Goal: Information Seeking & Learning: Find specific fact

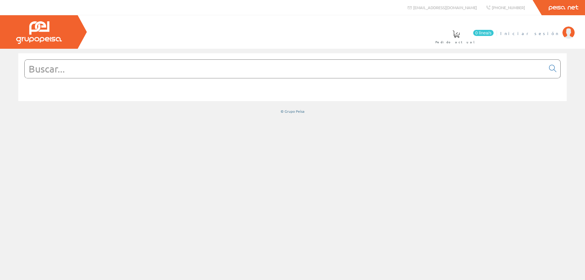
click at [548, 33] on span "Iniciar sesión" at bounding box center [529, 33] width 59 height 6
click at [166, 64] on input "text" at bounding box center [285, 69] width 521 height 18
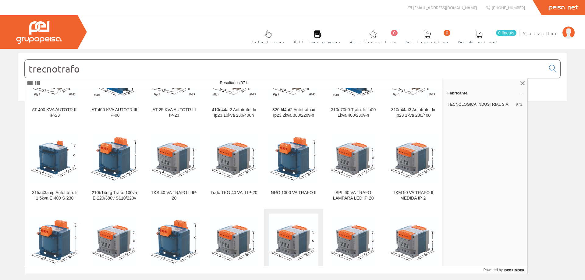
scroll to position [2586, 0]
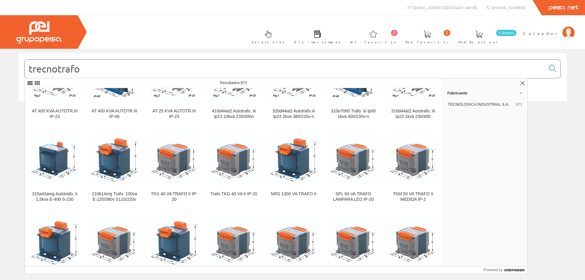
click at [128, 69] on input "trecnotrafo" at bounding box center [285, 69] width 521 height 18
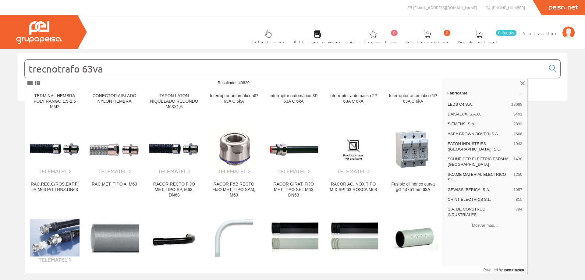
type input "trecnotrafo 63va"
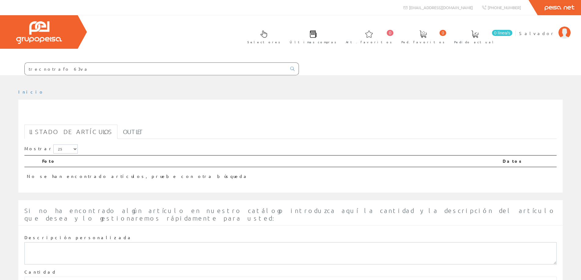
drag, startPoint x: 51, startPoint y: 68, endPoint x: 96, endPoint y: 68, distance: 44.8
click at [96, 68] on input "trecnotrafo 63va" at bounding box center [156, 69] width 262 height 12
type input "trecnotrafo"
click at [155, 30] on div "Selectores Últimas compras 0 0" at bounding box center [290, 45] width 581 height 60
click at [70, 68] on input "trecnotrafo" at bounding box center [156, 69] width 262 height 12
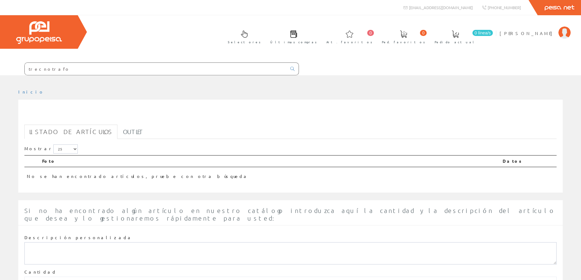
click at [80, 71] on input "trecnotrafo" at bounding box center [156, 69] width 262 height 12
click at [292, 68] on icon at bounding box center [292, 69] width 4 height 4
click at [50, 35] on img at bounding box center [39, 32] width 46 height 23
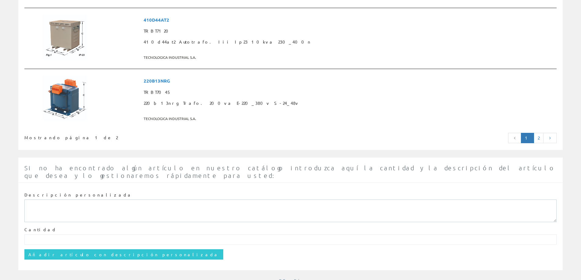
scroll to position [1565, 0]
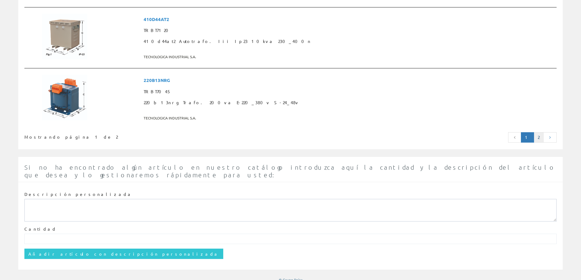
click at [541, 140] on link "2" at bounding box center [538, 137] width 10 height 10
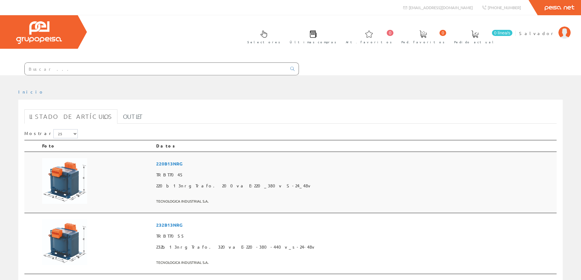
click at [69, 179] on img at bounding box center [64, 181] width 45 height 46
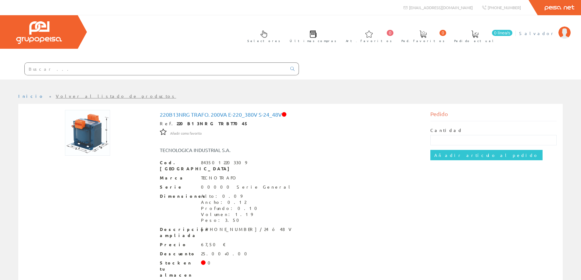
click at [548, 32] on span "Salvador" at bounding box center [537, 33] width 36 height 6
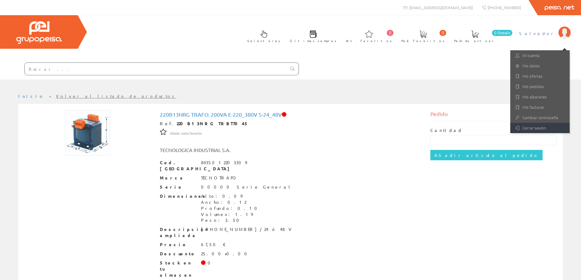
click at [542, 127] on link "Cerrar sesión" at bounding box center [539, 128] width 59 height 10
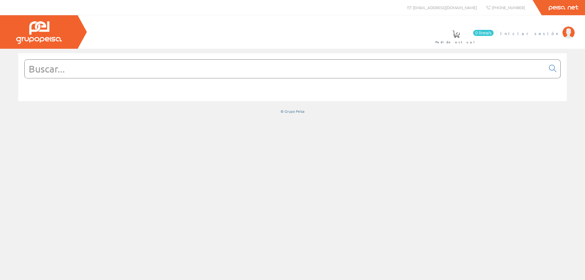
click at [554, 32] on span "Iniciar sesión" at bounding box center [529, 33] width 59 height 6
